Goal: Task Accomplishment & Management: Complete application form

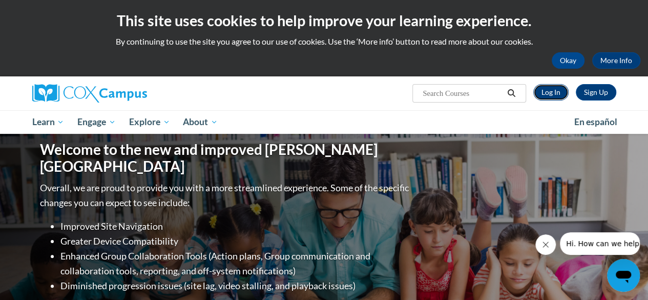
click at [554, 91] on link "Log In" at bounding box center [550, 92] width 35 height 16
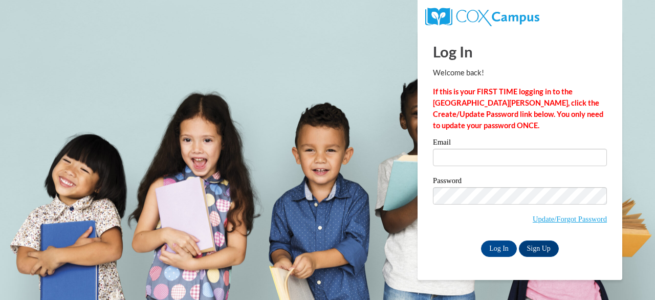
click at [478, 166] on div "Email" at bounding box center [520, 155] width 174 height 35
click at [477, 154] on input "Email" at bounding box center [520, 156] width 174 height 17
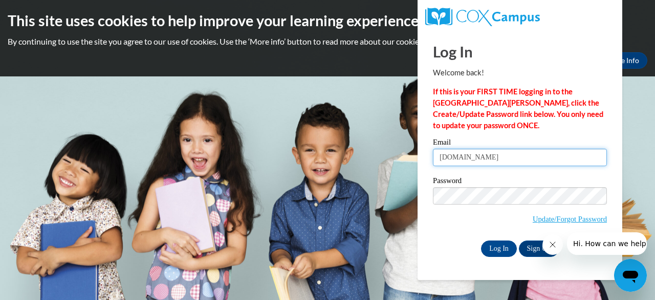
type input "jada.jo"
click at [552, 245] on icon "Close message from company" at bounding box center [552, 244] width 8 height 8
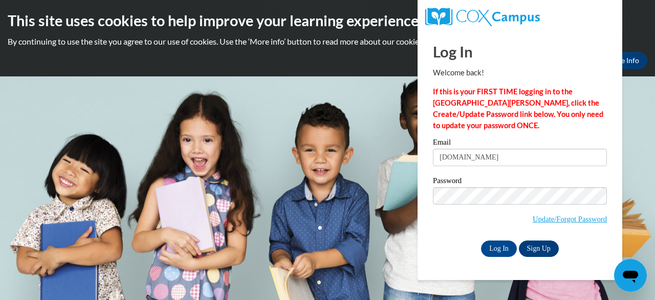
click at [542, 249] on link "Sign Up" at bounding box center [539, 248] width 40 height 16
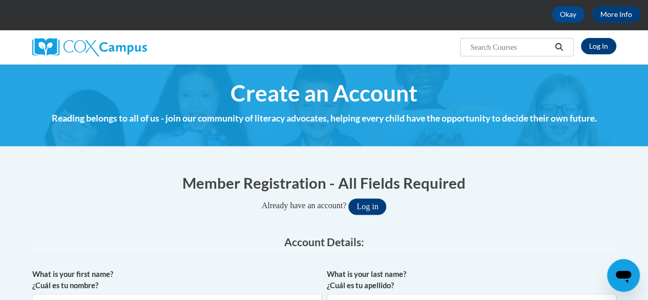
drag, startPoint x: 654, startPoint y: 46, endPoint x: 652, endPoint y: 60, distance: 14.4
click at [648, 60] on html "This site uses cookies to help improve your learning experience. By continuing …" at bounding box center [324, 104] width 648 height 300
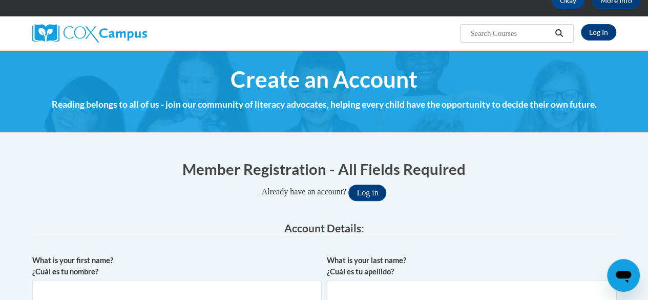
click at [401, 82] on span "Create an Account" at bounding box center [323, 79] width 187 height 27
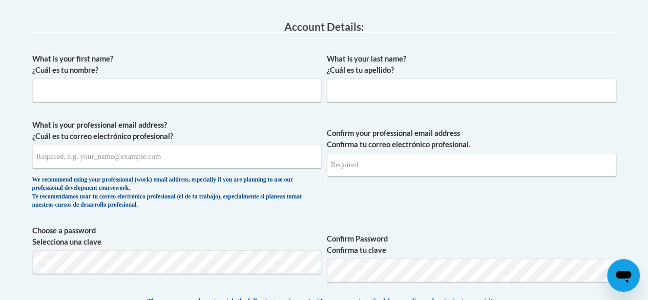
scroll to position [260, 0]
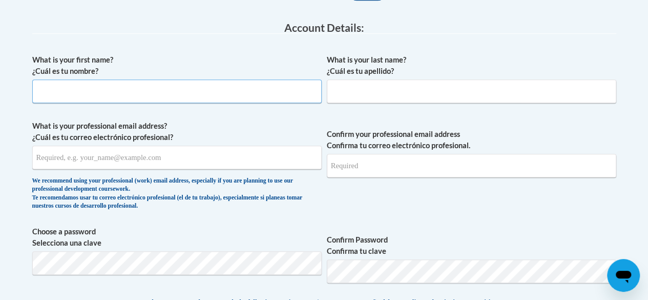
click at [189, 93] on input "What is your first name? ¿Cuál es tu nombre?" at bounding box center [176, 91] width 289 height 24
type input "Jada"
click at [339, 92] on input "What is your last name? ¿Cuál es tu apellido?" at bounding box center [471, 91] width 289 height 24
type input "Jones"
click at [219, 155] on input "What is your professional email address? ¿Cuál es tu correo electrónico profesi…" at bounding box center [176, 157] width 289 height 24
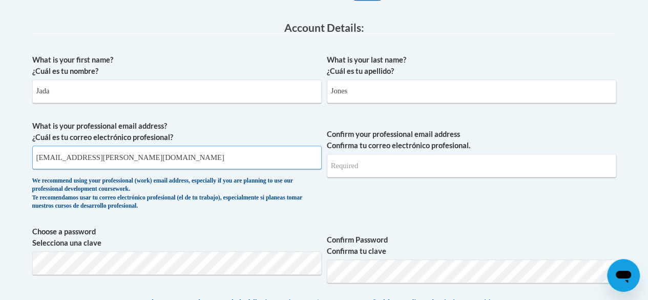
type input "Jada.jones@ndo.org"
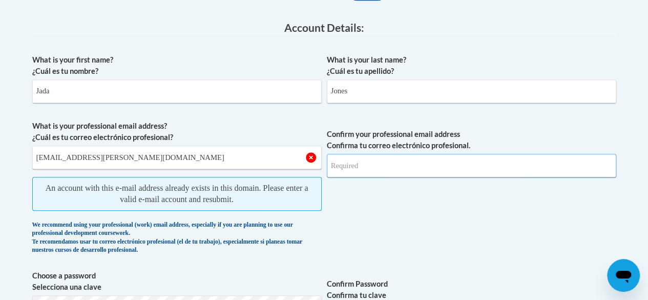
click at [345, 164] on input "Confirm your professional email address Confirma tu correo electrónico profesio…" at bounding box center [471, 166] width 289 height 24
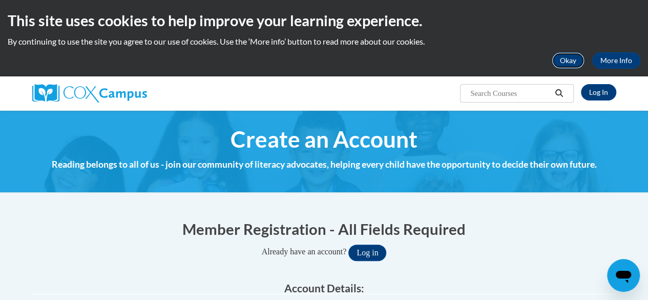
click at [577, 59] on button "Okay" at bounding box center [567, 60] width 33 height 16
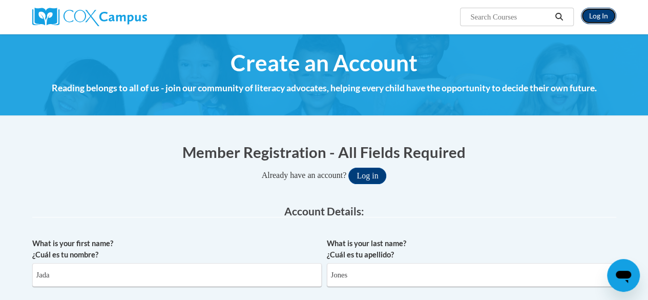
click at [600, 15] on link "Log In" at bounding box center [598, 16] width 35 height 16
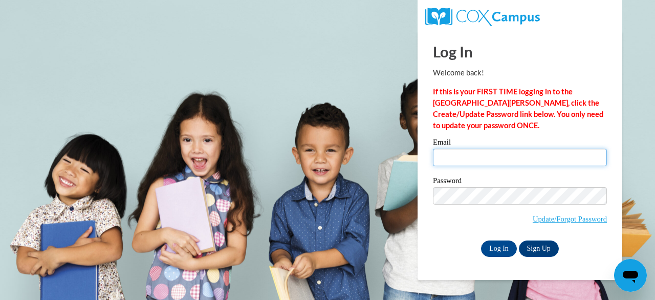
click at [474, 150] on input "Email" at bounding box center [520, 156] width 174 height 17
type input "Jada.jones@ndo.org"
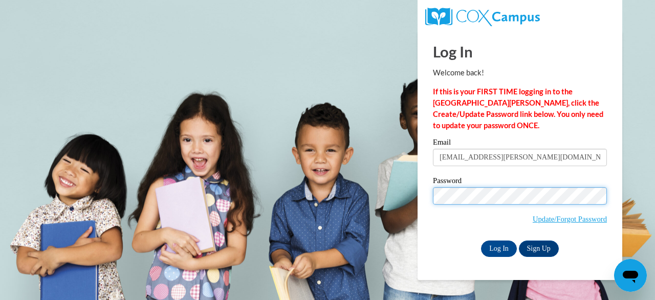
click at [481, 240] on input "Log In" at bounding box center [499, 248] width 36 height 16
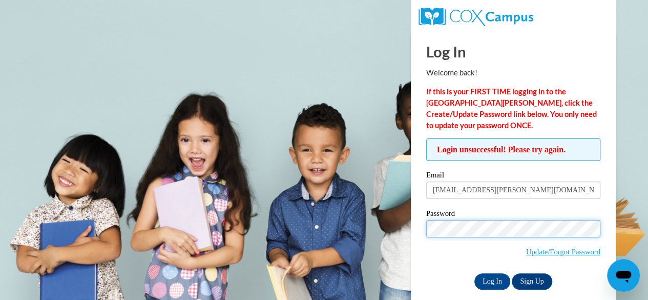
click at [474, 273] on input "Log In" at bounding box center [492, 281] width 36 height 16
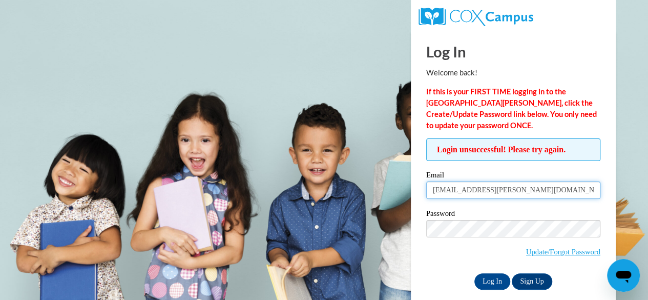
drag, startPoint x: 502, startPoint y: 186, endPoint x: 394, endPoint y: 165, distance: 110.6
click at [394, 165] on body "Log In Welcome back! If this is your FIRST TIME logging in to the NEW Cox Campu…" at bounding box center [324, 150] width 648 height 300
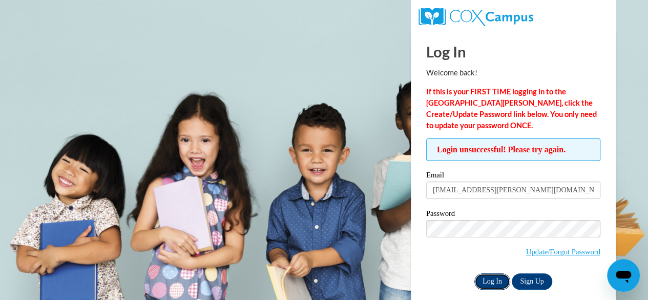
click at [487, 279] on input "Log In" at bounding box center [492, 281] width 36 height 16
click at [540, 252] on link "Update/Forgot Password" at bounding box center [563, 251] width 74 height 8
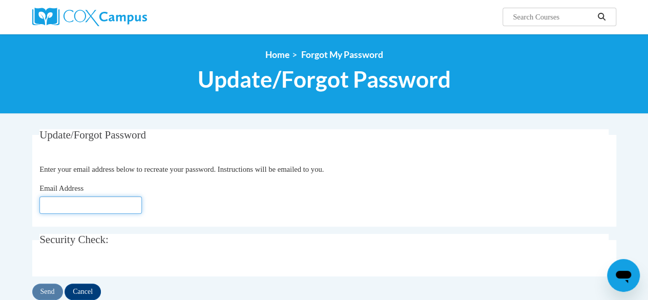
click at [112, 196] on input "Email Address" at bounding box center [90, 204] width 102 height 17
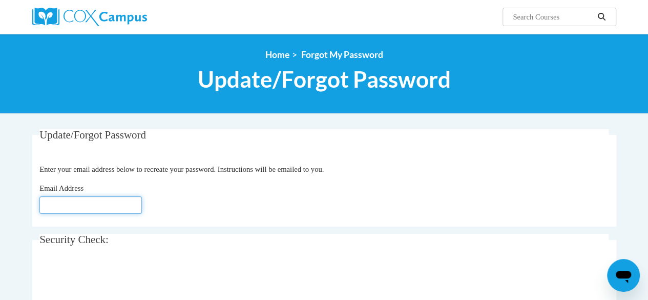
type input "Jada.jones@ndo.org"
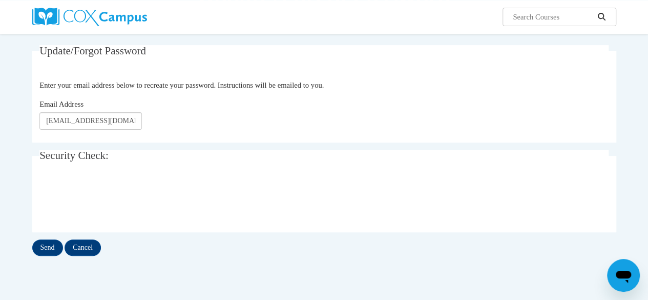
scroll to position [98, 0]
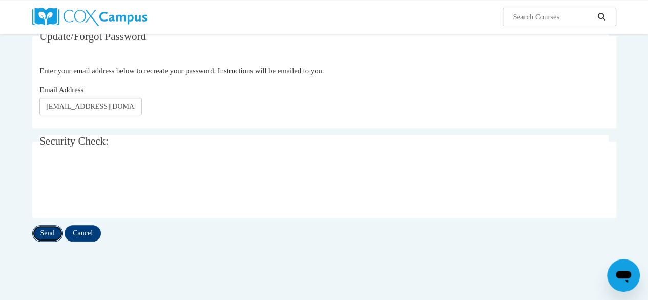
click at [45, 233] on input "Send" at bounding box center [47, 233] width 31 height 16
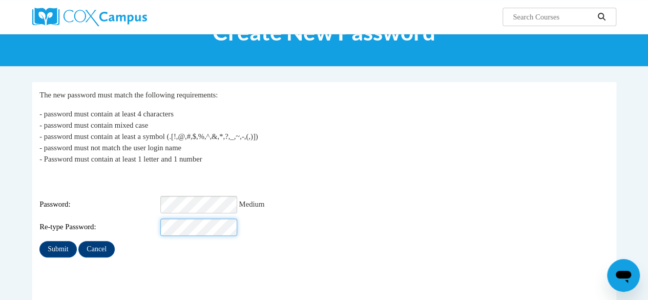
scroll to position [57, 0]
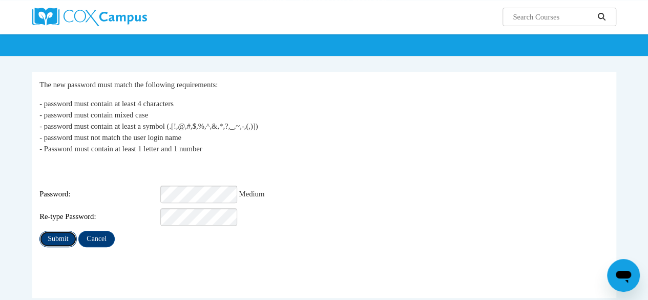
click at [50, 234] on input "Submit" at bounding box center [57, 238] width 37 height 16
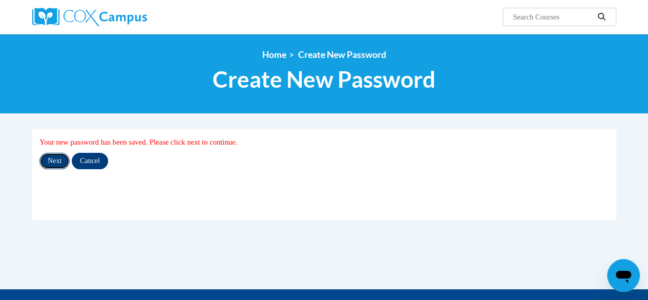
click at [62, 161] on input "Next" at bounding box center [54, 161] width 30 height 16
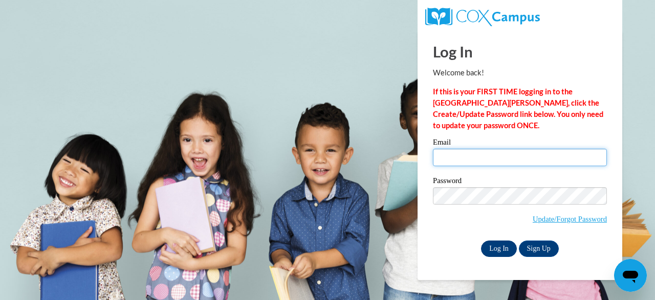
type input "[EMAIL_ADDRESS][PERSON_NAME][DOMAIN_NAME]"
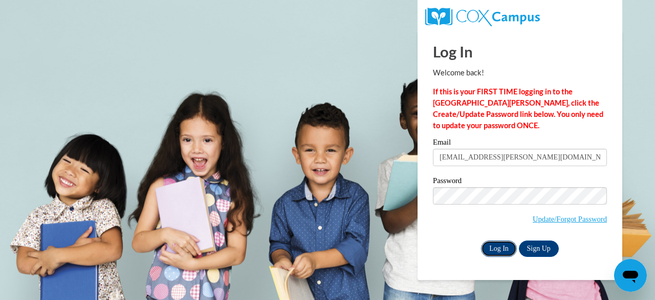
click at [496, 253] on input "Log In" at bounding box center [499, 248] width 36 height 16
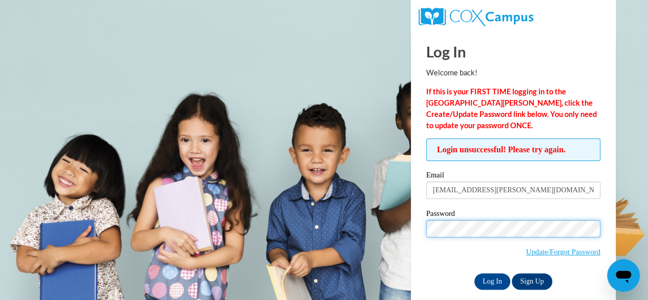
click at [389, 202] on body "Log In Welcome back! If this is your FIRST TIME logging in to the NEW Cox Campu…" at bounding box center [324, 150] width 648 height 300
click at [474, 273] on input "Log In" at bounding box center [492, 281] width 36 height 16
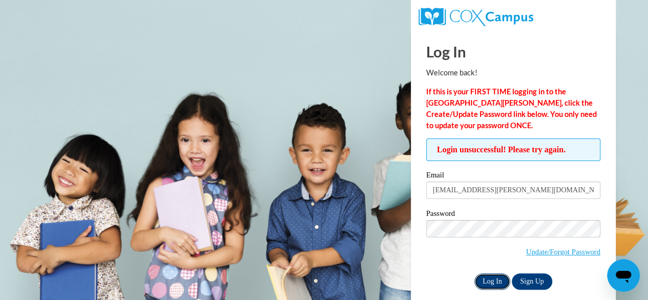
click at [485, 278] on input "Log In" at bounding box center [492, 281] width 36 height 16
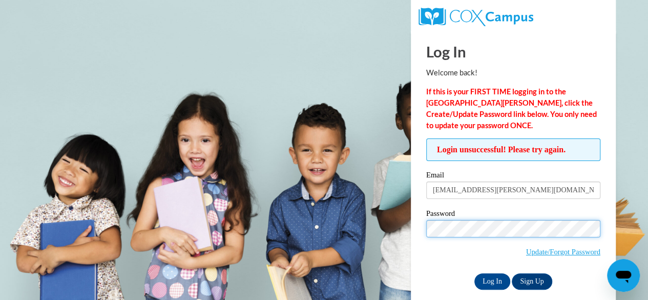
click at [380, 214] on body "Log In Welcome back! If this is your FIRST TIME logging in to the NEW Cox Campu…" at bounding box center [324, 150] width 648 height 300
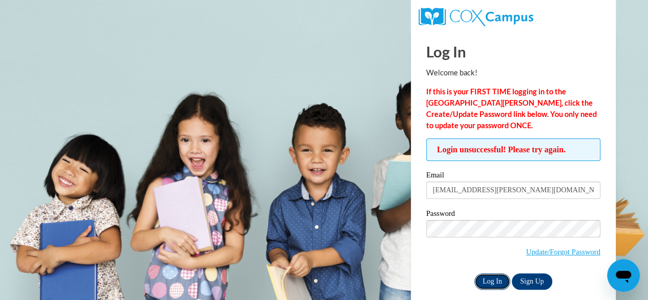
click at [491, 276] on input "Log In" at bounding box center [492, 281] width 36 height 16
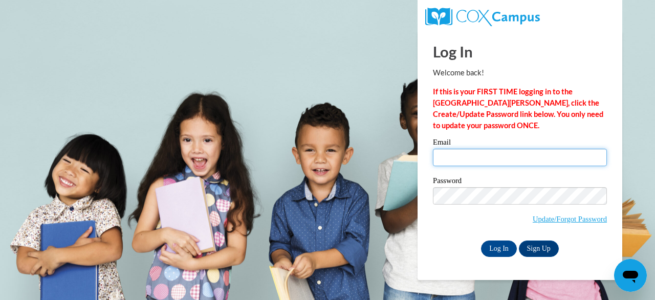
type input "[EMAIL_ADDRESS][PERSON_NAME][DOMAIN_NAME]"
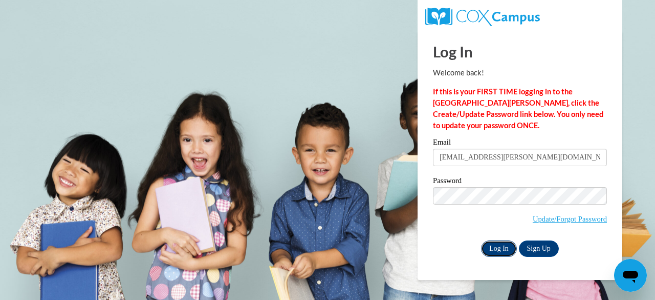
click at [505, 248] on input "Log In" at bounding box center [499, 248] width 36 height 16
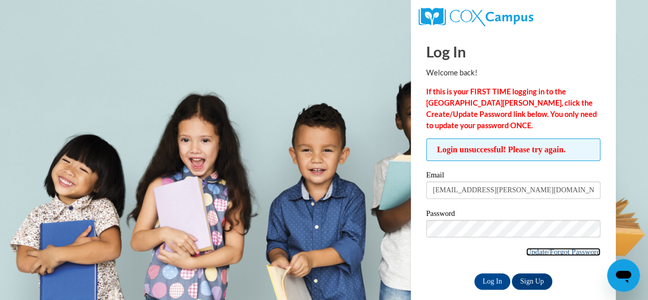
click at [540, 251] on link "Update/Forgot Password" at bounding box center [563, 251] width 74 height 8
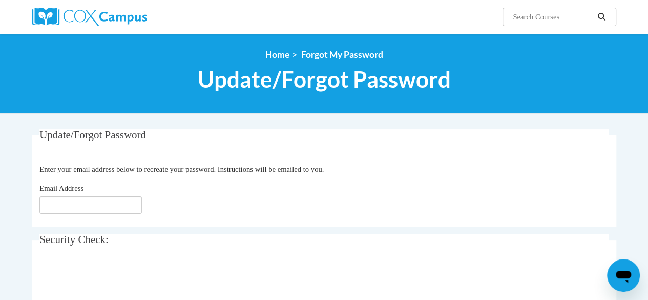
click at [90, 194] on div "Email Address" at bounding box center [323, 197] width 569 height 31
click at [90, 204] on input "Email Address" at bounding box center [90, 204] width 102 height 17
type input "jada.jones@ndo.org"
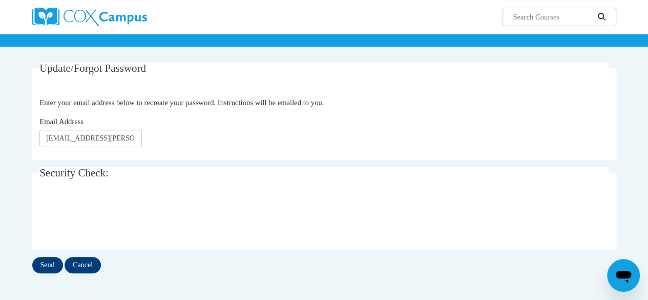
scroll to position [106, 0]
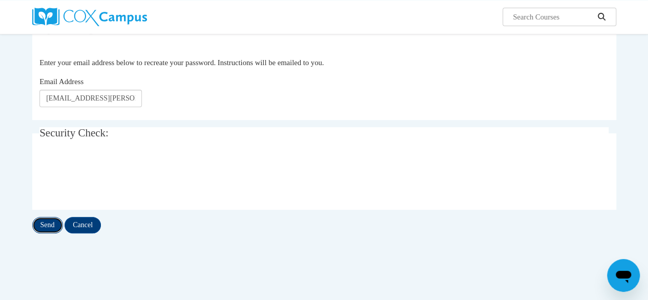
click at [47, 221] on input "Send" at bounding box center [47, 225] width 31 height 16
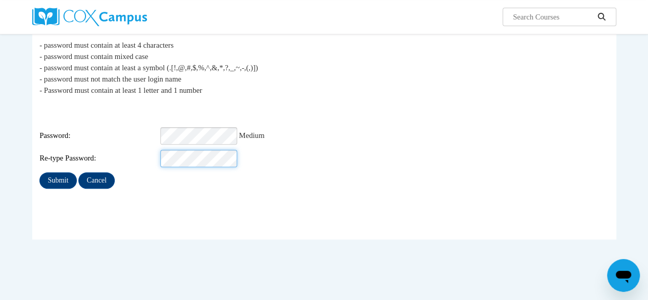
scroll to position [118, 0]
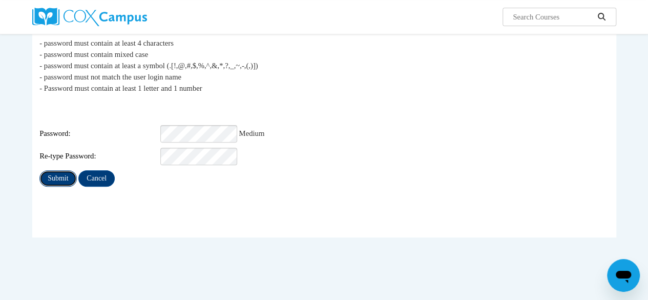
click at [54, 179] on input "Submit" at bounding box center [57, 178] width 37 height 16
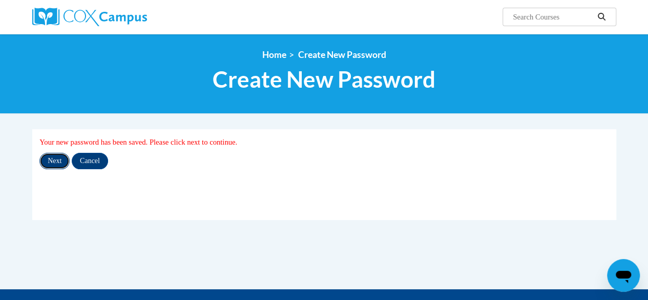
click at [53, 162] on input "Next" at bounding box center [54, 161] width 30 height 16
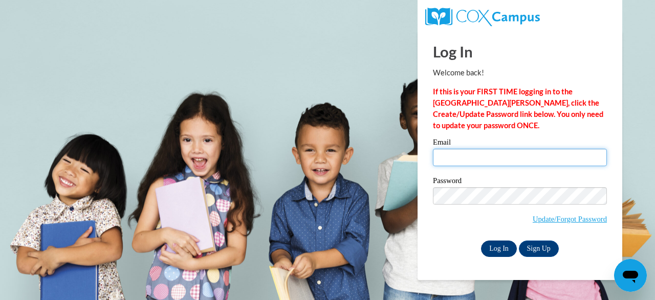
type input "[EMAIL_ADDRESS][PERSON_NAME][DOMAIN_NAME]"
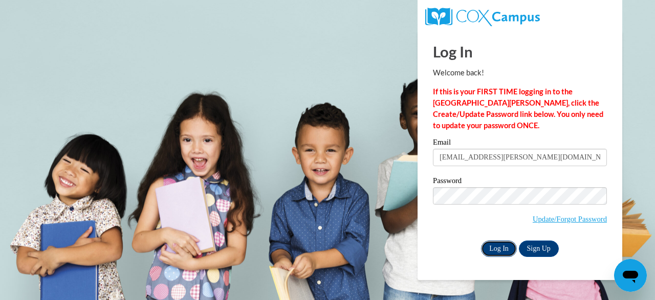
click at [501, 243] on input "Log In" at bounding box center [499, 248] width 36 height 16
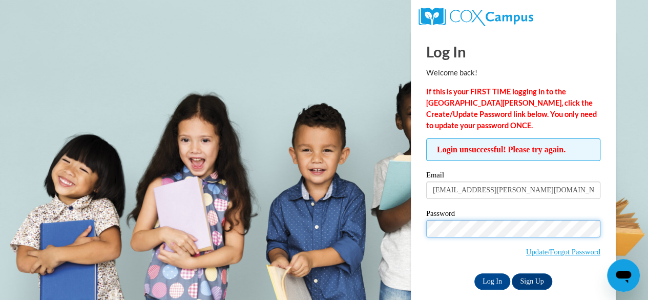
click at [385, 201] on body "Log In Welcome back! If this is your FIRST TIME logging in to the NEW Cox Campu…" at bounding box center [324, 150] width 648 height 300
click at [474, 273] on input "Log In" at bounding box center [492, 281] width 36 height 16
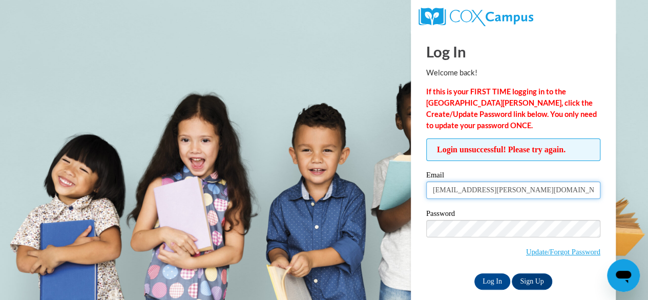
click at [500, 188] on input "[EMAIL_ADDRESS][PERSON_NAME][DOMAIN_NAME]" at bounding box center [513, 189] width 174 height 17
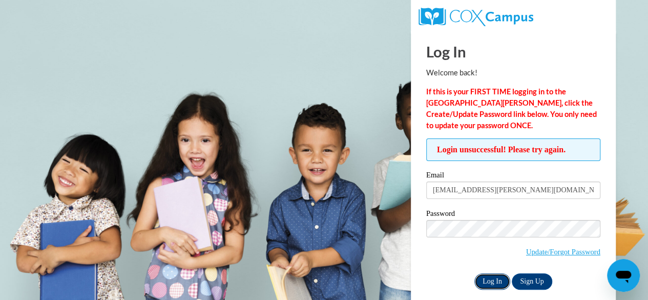
click at [493, 278] on input "Log In" at bounding box center [492, 281] width 36 height 16
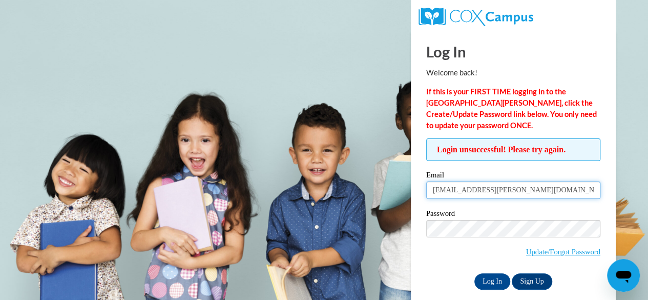
click at [496, 190] on input "[EMAIL_ADDRESS][PERSON_NAME][DOMAIN_NAME]" at bounding box center [513, 189] width 174 height 17
type input "[EMAIL_ADDRESS][PERSON_NAME][DOMAIN_NAME]"
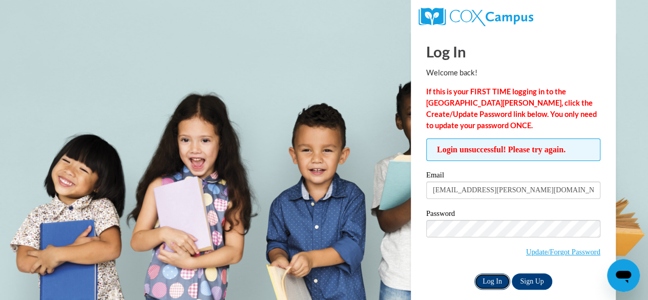
click at [495, 280] on input "Log In" at bounding box center [492, 281] width 36 height 16
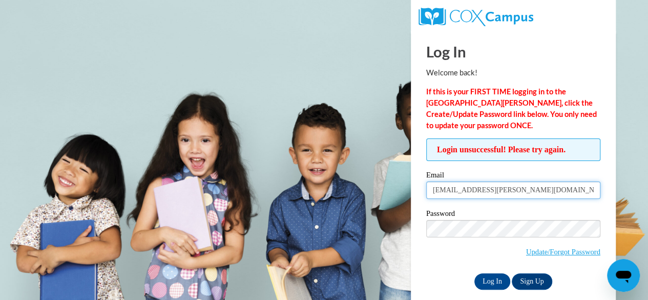
click at [435, 193] on input "[EMAIL_ADDRESS][PERSON_NAME][DOMAIN_NAME]" at bounding box center [513, 189] width 174 height 17
type input "Jada.jones@ndo.org"
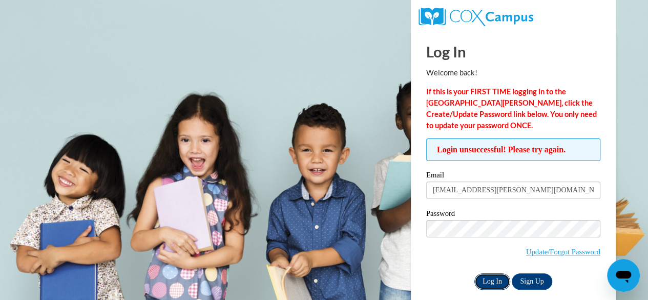
click at [493, 277] on input "Log In" at bounding box center [492, 281] width 36 height 16
